Goal: Information Seeking & Learning: Learn about a topic

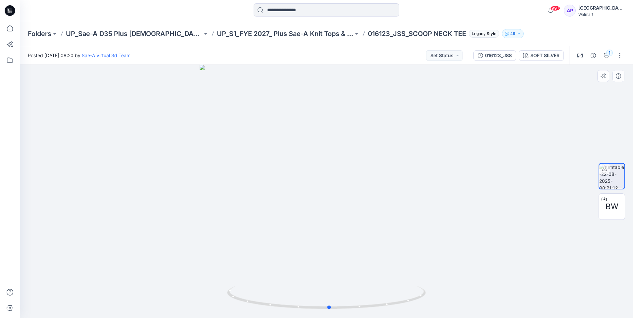
drag, startPoint x: 466, startPoint y: 198, endPoint x: 270, endPoint y: 201, distance: 195.6
click at [270, 201] on div at bounding box center [326, 191] width 613 height 253
